Goal: Transaction & Acquisition: Purchase product/service

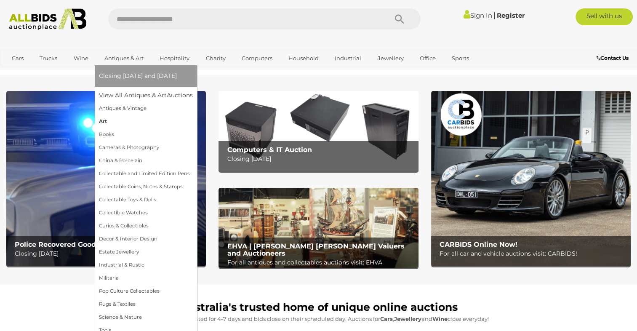
click at [105, 122] on link "Art" at bounding box center [146, 121] width 94 height 13
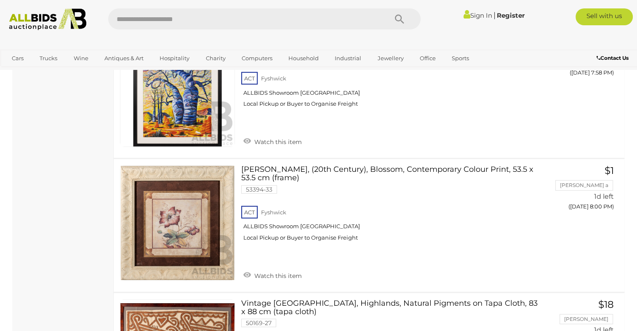
scroll to position [2240, 0]
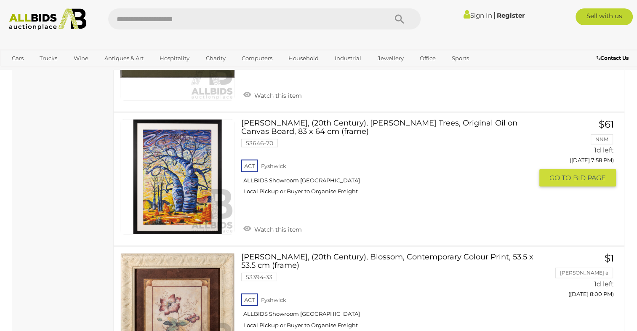
click at [175, 171] on link at bounding box center [177, 176] width 115 height 115
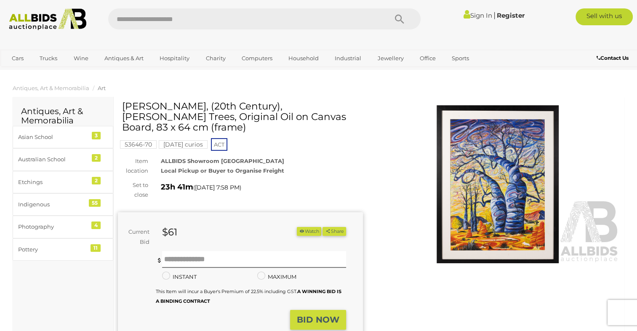
click at [499, 179] on img at bounding box center [497, 184] width 245 height 158
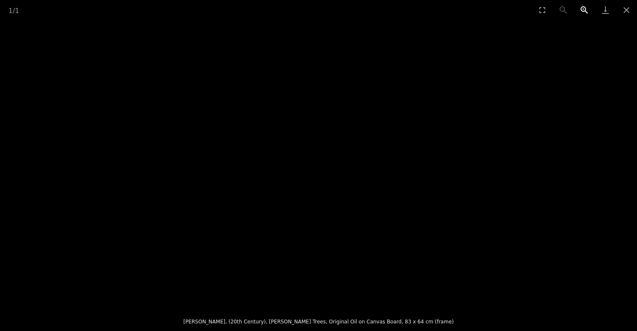
click at [585, 8] on button "Zoom in" at bounding box center [583, 10] width 21 height 20
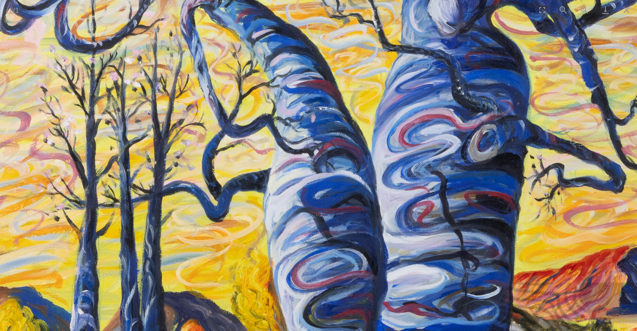
drag, startPoint x: 447, startPoint y: 256, endPoint x: 460, endPoint y: 107, distance: 149.6
click at [460, 107] on img at bounding box center [319, 58] width 889 height 1148
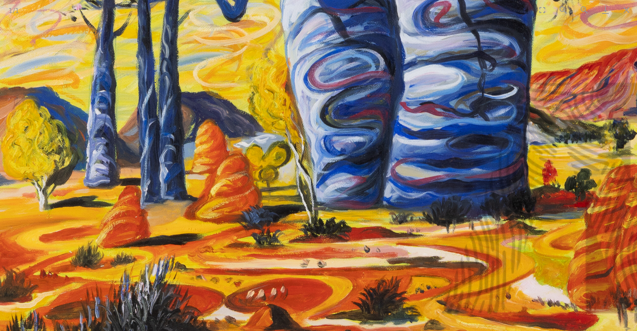
drag, startPoint x: 436, startPoint y: 235, endPoint x: 443, endPoint y: 149, distance: 86.1
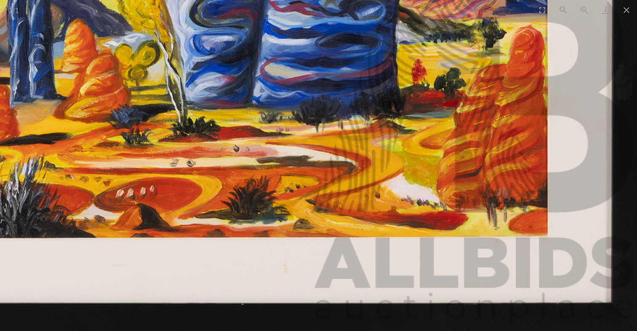
drag, startPoint x: 467, startPoint y: 181, endPoint x: 263, endPoint y: 181, distance: 204.5
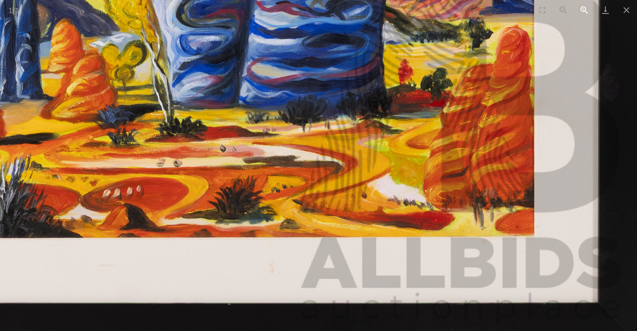
click at [581, 11] on button "Zoom in" at bounding box center [583, 10] width 21 height 20
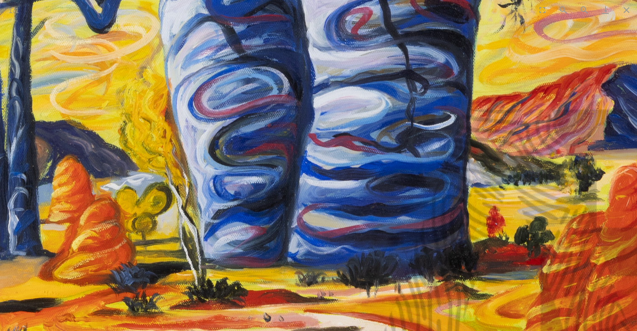
drag, startPoint x: 510, startPoint y: 184, endPoint x: 400, endPoint y: 75, distance: 155.6
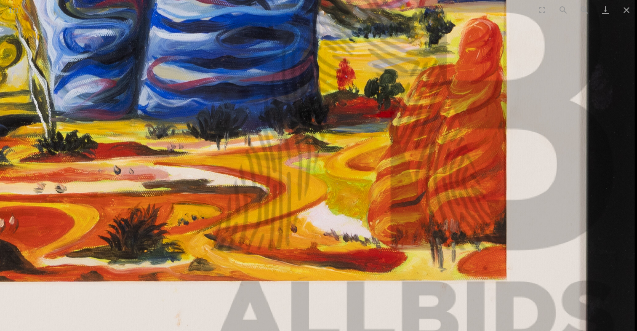
drag, startPoint x: 459, startPoint y: 170, endPoint x: 404, endPoint y: 127, distance: 70.2
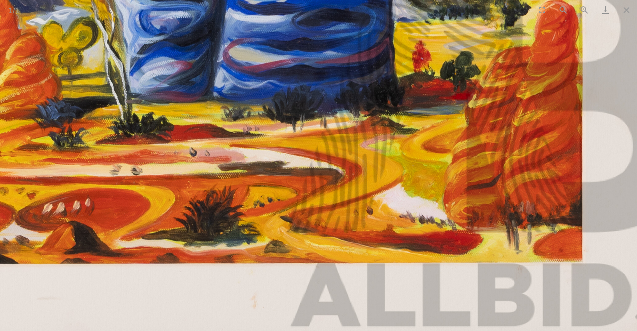
drag, startPoint x: 252, startPoint y: 237, endPoint x: 401, endPoint y: 230, distance: 149.1
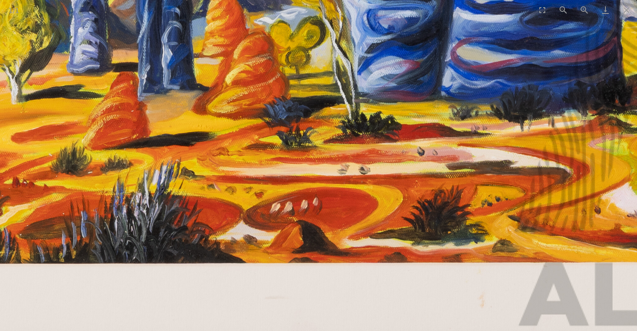
drag, startPoint x: 214, startPoint y: 225, endPoint x: 340, endPoint y: 223, distance: 126.2
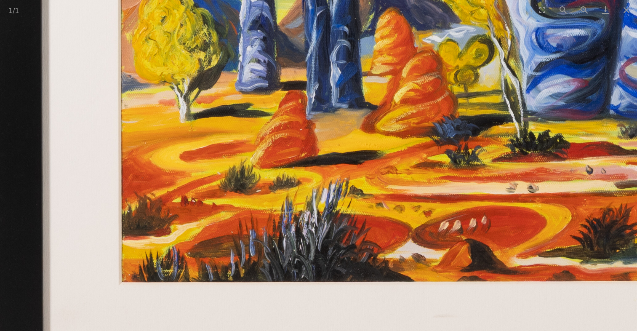
drag, startPoint x: 373, startPoint y: 208, endPoint x: 364, endPoint y: 234, distance: 27.0
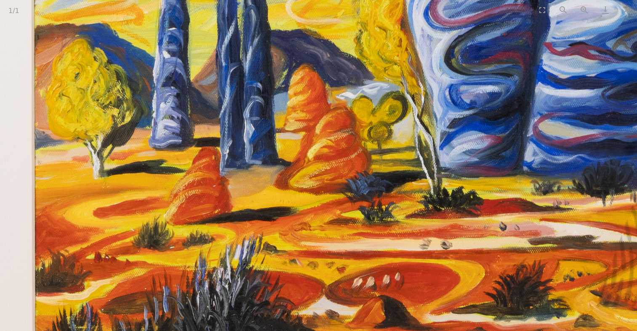
drag, startPoint x: 394, startPoint y: 169, endPoint x: 246, endPoint y: 173, distance: 148.6
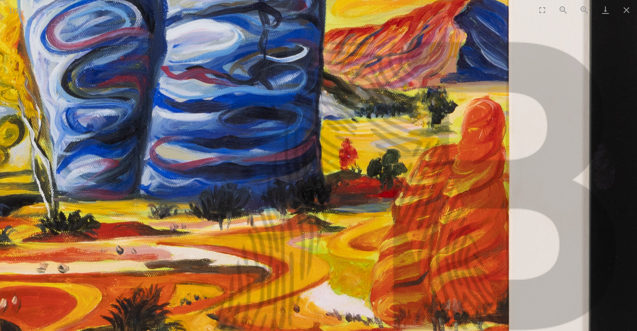
drag, startPoint x: 402, startPoint y: 184, endPoint x: 405, endPoint y: 239, distance: 54.8
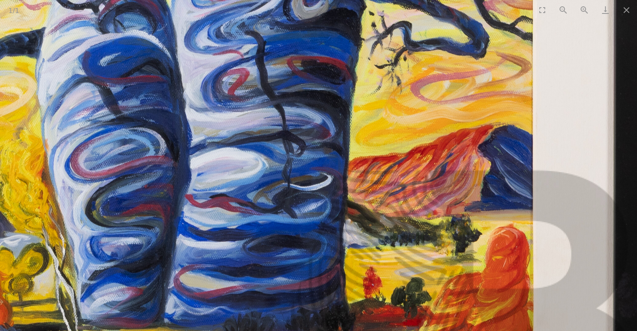
drag, startPoint x: 320, startPoint y: 159, endPoint x: 372, endPoint y: 235, distance: 92.5
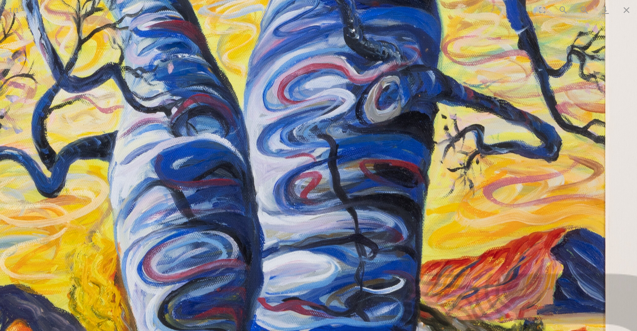
drag, startPoint x: 356, startPoint y: 118, endPoint x: 388, endPoint y: 207, distance: 94.5
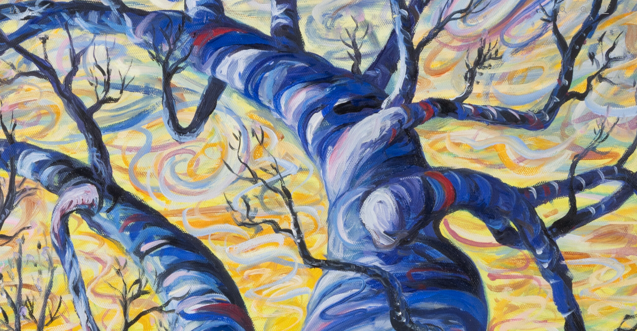
drag, startPoint x: 342, startPoint y: 204, endPoint x: 402, endPoint y: 225, distance: 64.1
click at [402, 224] on img at bounding box center [224, 275] width 1111 height 1435
